Goal: Information Seeking & Learning: Learn about a topic

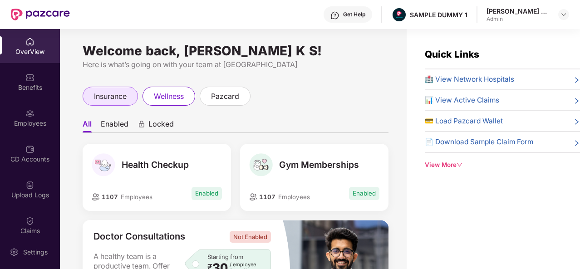
click at [111, 99] on span "insurance" at bounding box center [110, 96] width 33 height 11
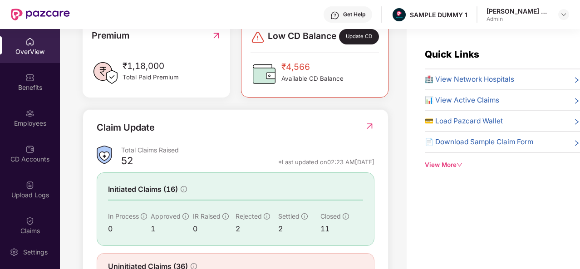
scroll to position [277, 0]
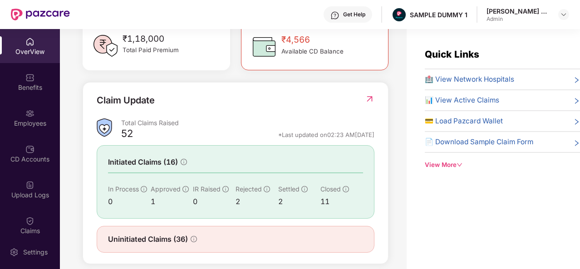
click at [456, 84] on span "🏥 View Network Hospitals" at bounding box center [469, 79] width 89 height 11
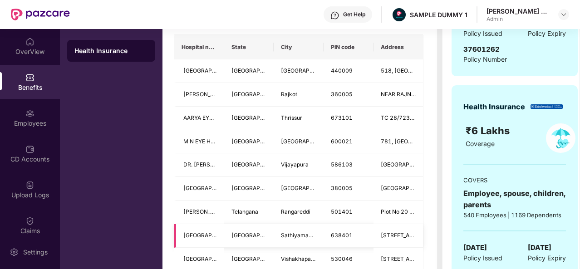
scroll to position [183, 0]
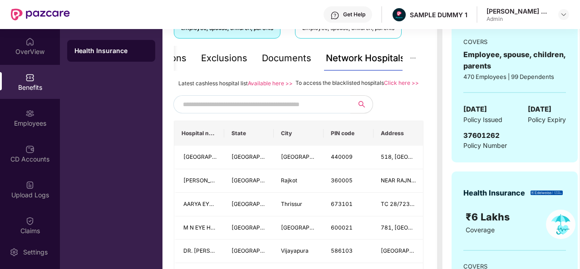
click at [304, 111] on input "text" at bounding box center [260, 105] width 155 height 14
type input "*"
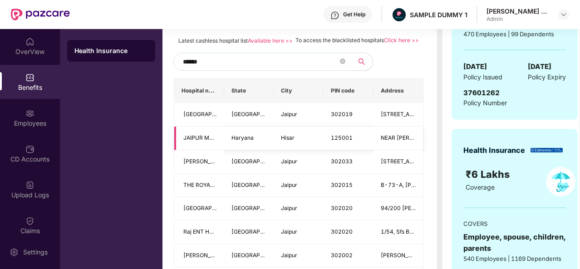
scroll to position [165, 0]
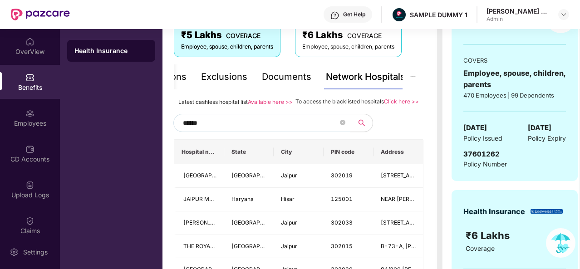
type input "******"
click at [287, 79] on div "Documents" at bounding box center [287, 77] width 50 height 14
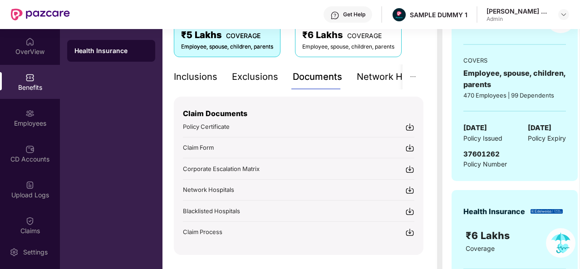
click at [186, 80] on div "Inclusions" at bounding box center [196, 77] width 44 height 14
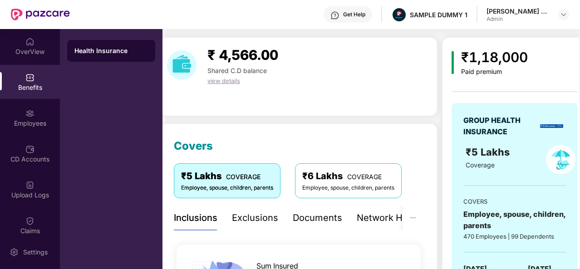
scroll to position [68, 0]
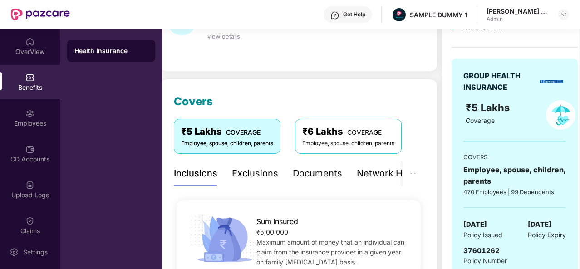
click at [262, 178] on div "Exclusions" at bounding box center [255, 174] width 46 height 14
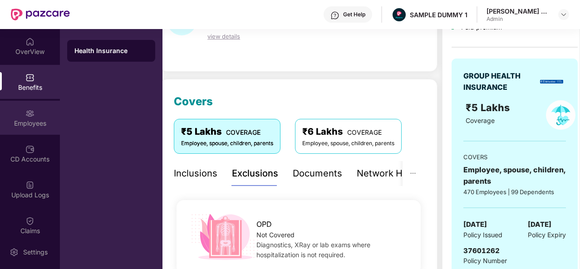
click at [34, 114] on div "Employees" at bounding box center [30, 118] width 60 height 34
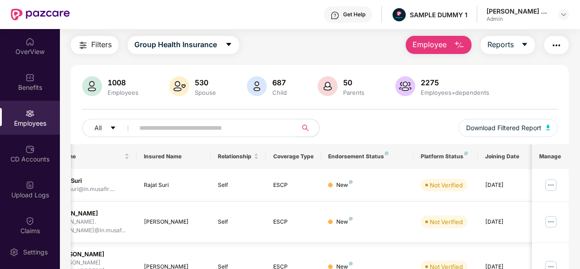
scroll to position [23, 0]
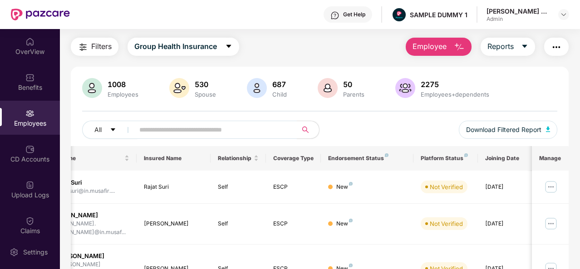
click at [460, 54] on button "Employee" at bounding box center [439, 47] width 66 height 18
click at [362, 47] on div "Filters Group Health Insurance Employee Reports" at bounding box center [320, 47] width 498 height 18
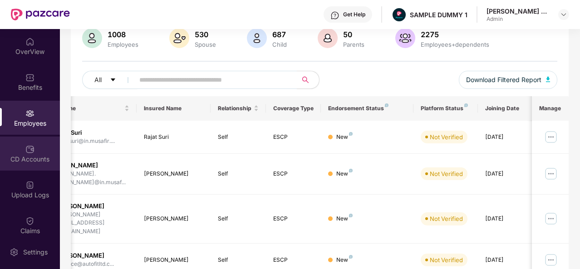
click at [40, 155] on div "CD Accounts" at bounding box center [30, 159] width 60 height 9
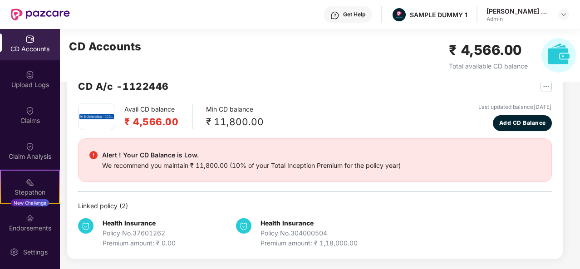
scroll to position [119, 0]
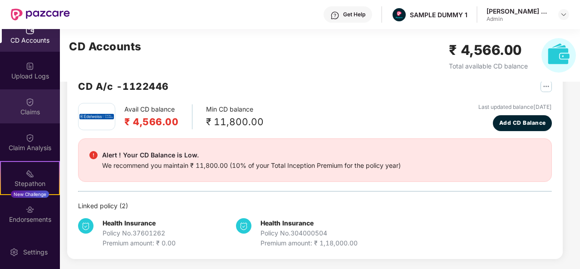
click at [25, 106] on img at bounding box center [29, 102] width 9 height 9
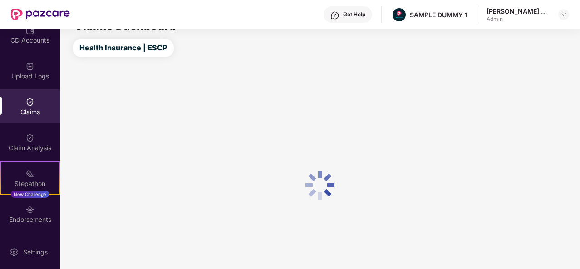
scroll to position [25, 0]
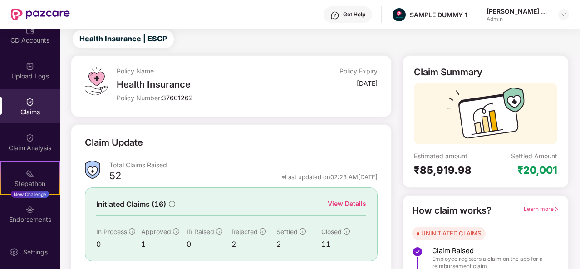
click at [352, 208] on div "View Details" at bounding box center [347, 204] width 39 height 10
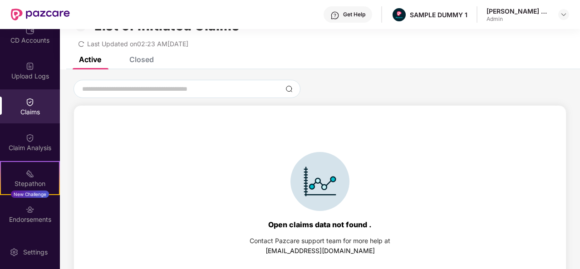
click at [153, 66] on div "Closed" at bounding box center [135, 60] width 38 height 20
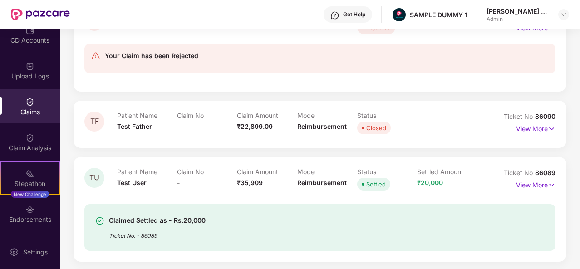
scroll to position [530, 0]
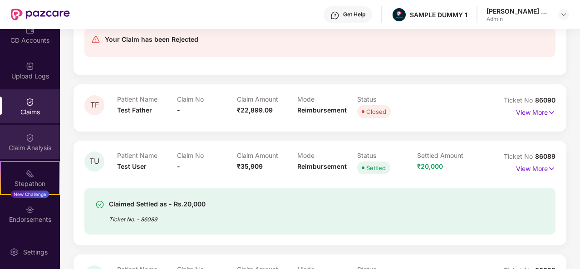
click at [43, 135] on div "Claim Analysis" at bounding box center [30, 142] width 60 height 34
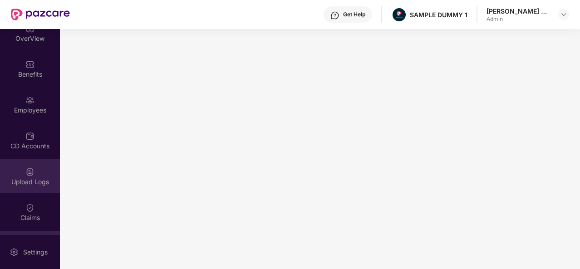
scroll to position [0, 0]
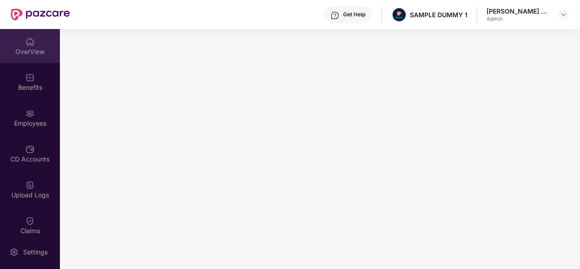
click at [34, 45] on div "OverView" at bounding box center [30, 46] width 60 height 34
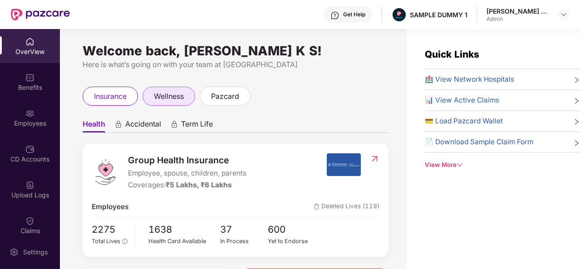
click at [169, 95] on span "wellness" at bounding box center [169, 96] width 30 height 11
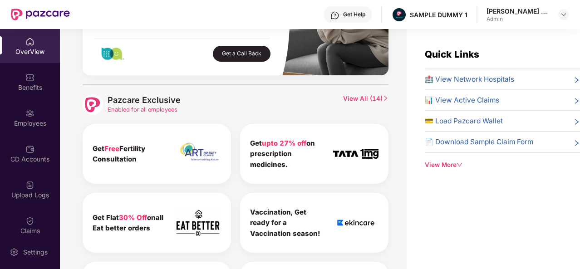
scroll to position [395, 0]
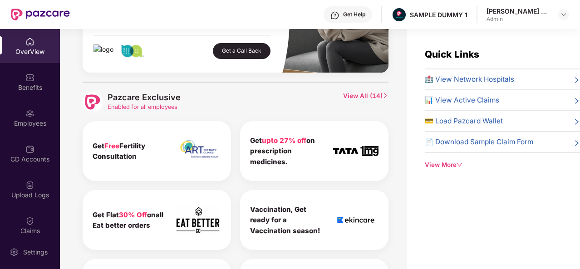
click at [79, 174] on div "Get Free Fertility Consultation" at bounding box center [157, 155] width 158 height 69
click at [362, 94] on span "View All ( 14 )" at bounding box center [365, 102] width 45 height 20
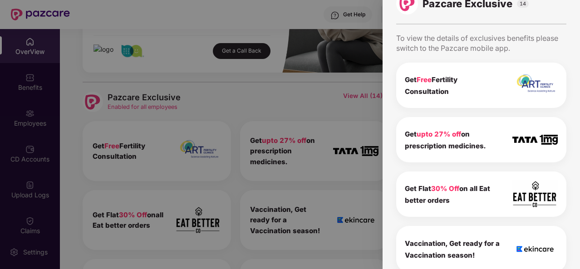
scroll to position [0, 0]
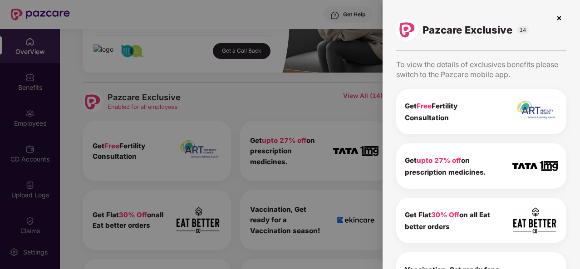
click at [559, 18] on img at bounding box center [559, 18] width 15 height 15
